Goal: Find specific page/section: Find specific page/section

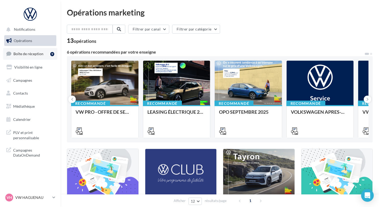
click at [48, 53] on link "Boîte de réception 9" at bounding box center [30, 53] width 54 height 11
